Goal: Task Accomplishment & Management: Use online tool/utility

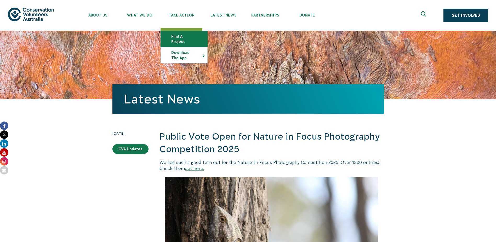
click at [186, 34] on link "Find a project" at bounding box center [184, 39] width 47 height 16
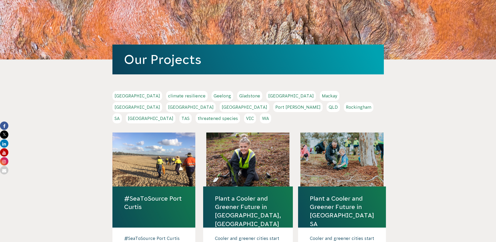
scroll to position [52, 0]
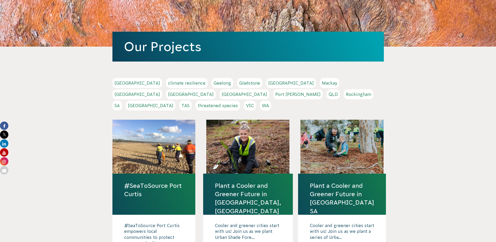
click at [327, 95] on link "QLD" at bounding box center [333, 94] width 13 height 10
click at [216, 89] on link "NSW" at bounding box center [191, 94] width 50 height 10
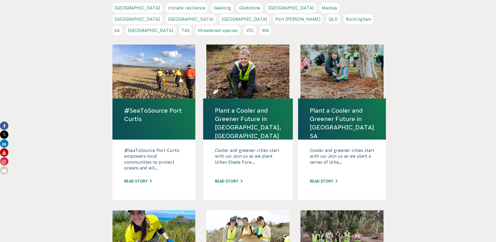
scroll to position [131, 0]
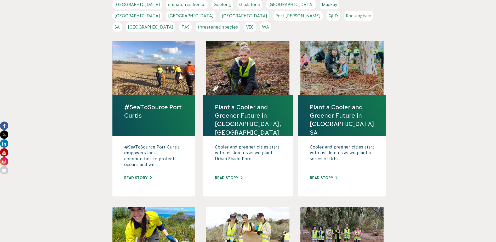
click at [231, 103] on link "Plant a Cooler and Greener Future in Ipswich, QLD" at bounding box center [248, 120] width 66 height 34
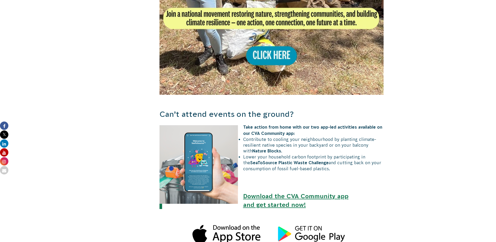
scroll to position [314, 0]
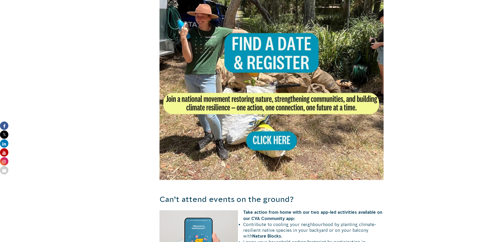
click at [280, 138] on img at bounding box center [272, 67] width 224 height 224
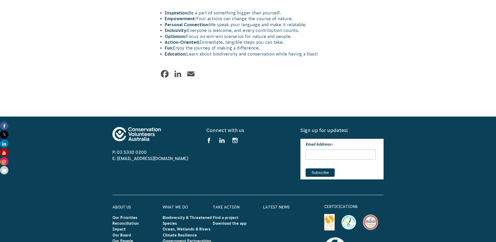
scroll to position [497, 0]
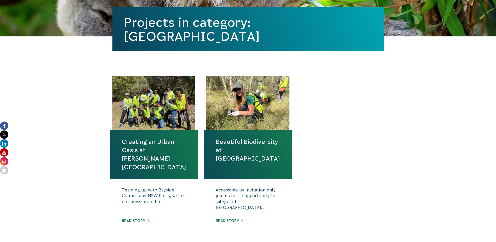
scroll to position [131, 0]
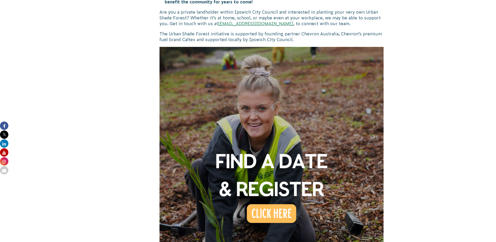
scroll to position [235, 0]
